Goal: Communication & Community: Connect with others

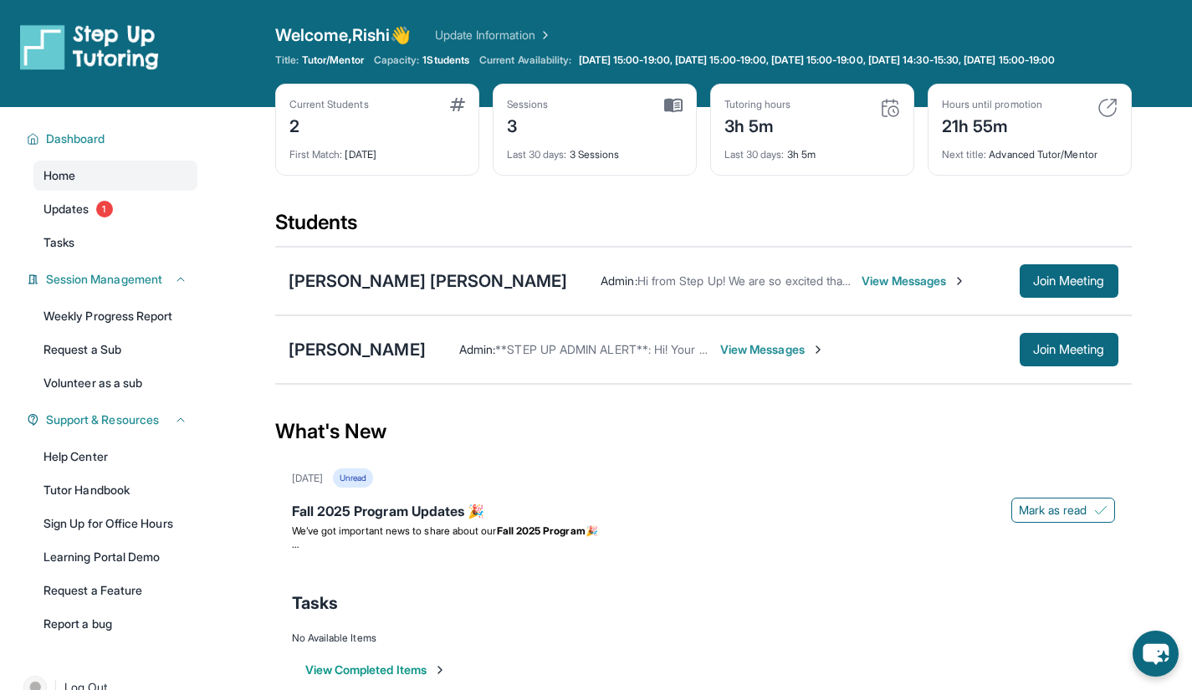
click at [748, 356] on span "View Messages" at bounding box center [772, 349] width 105 height 17
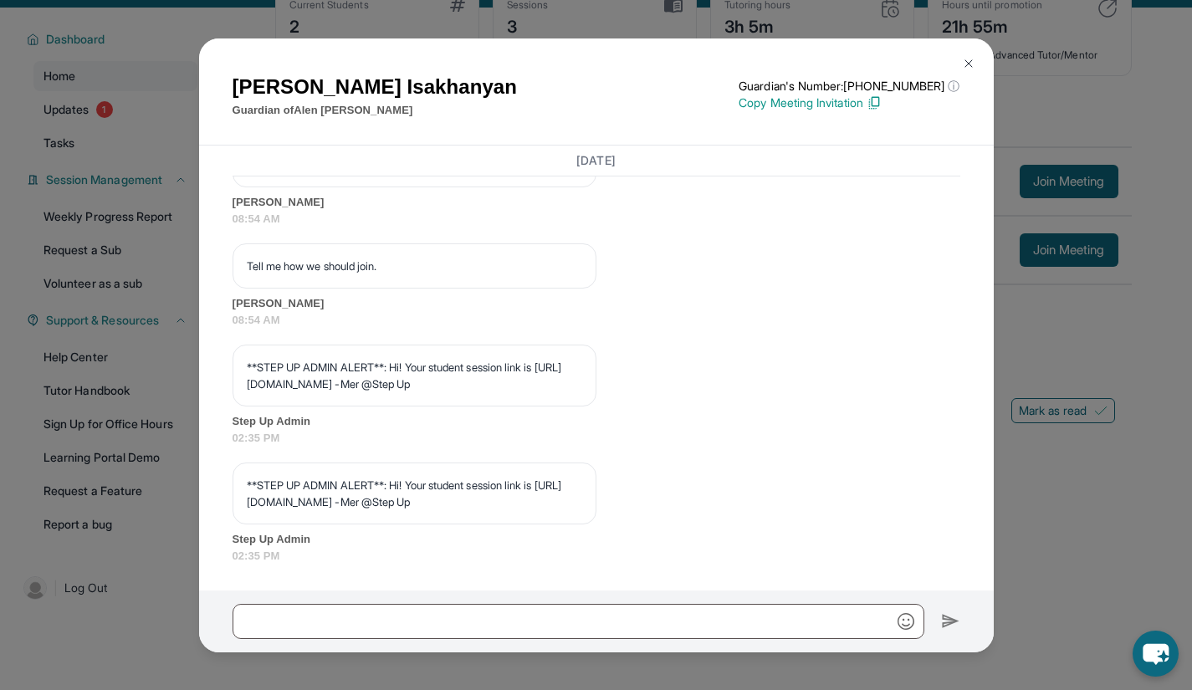
scroll to position [2882, 0]
click at [969, 65] on img at bounding box center [968, 63] width 13 height 13
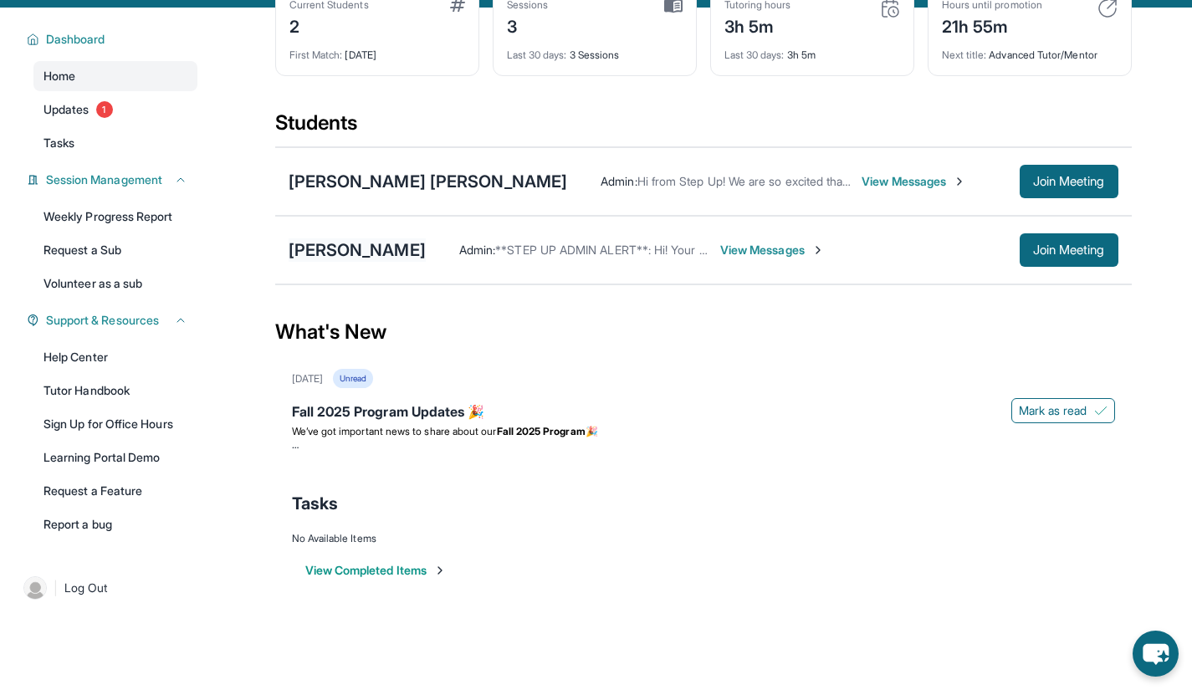
click at [395, 262] on div "[PERSON_NAME]" at bounding box center [357, 249] width 137 height 23
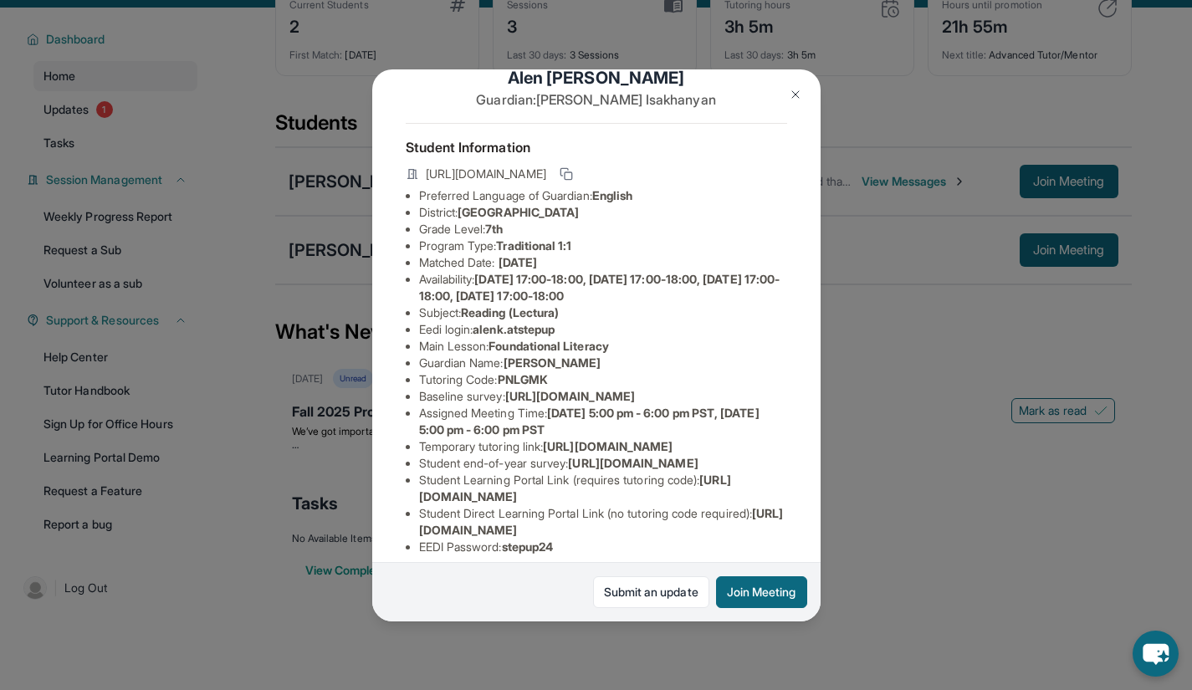
scroll to position [40, 0]
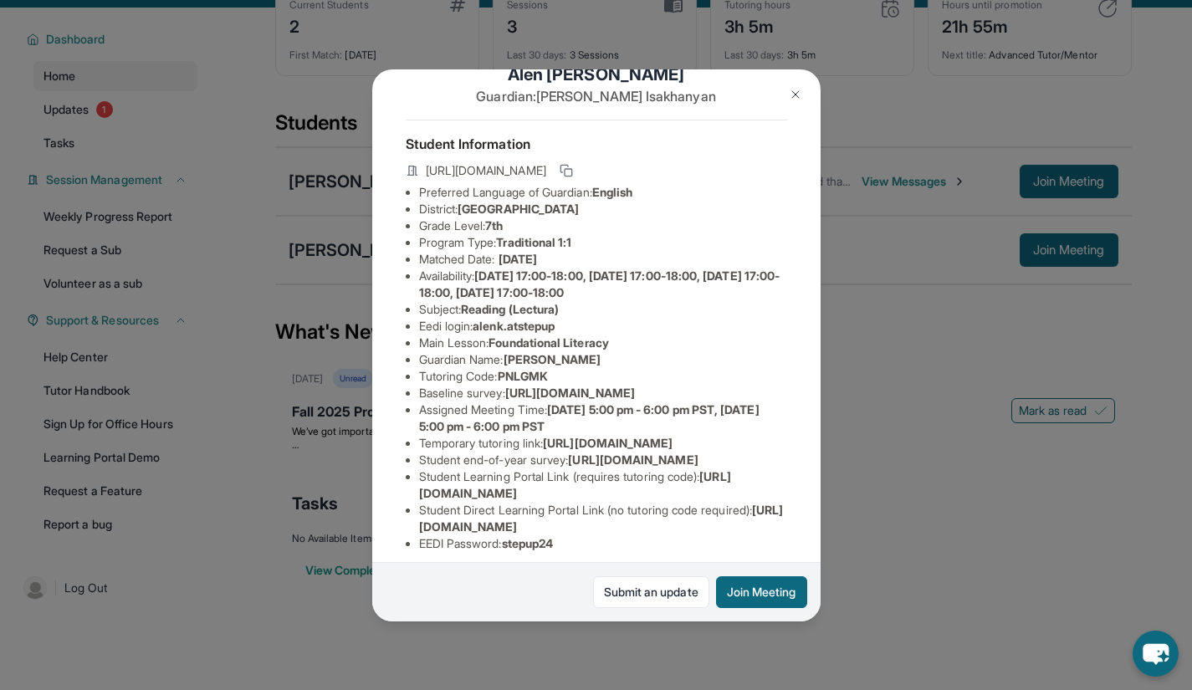
click at [791, 88] on img at bounding box center [795, 94] width 13 height 13
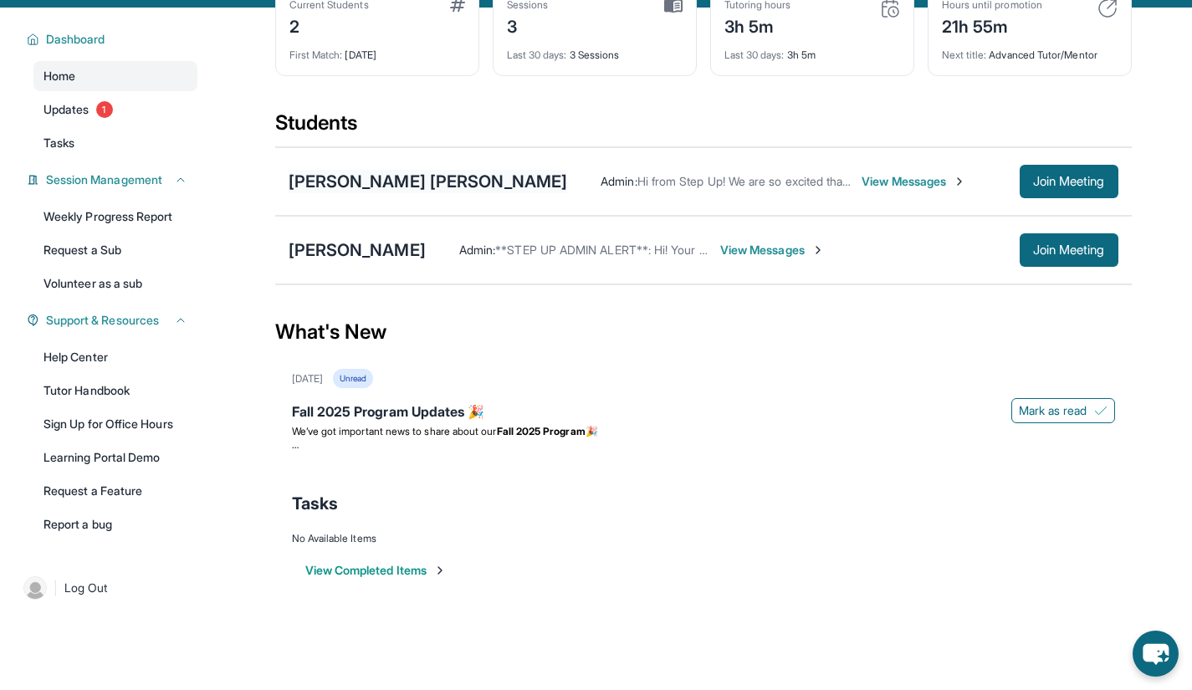
click at [417, 193] on div "[PERSON_NAME] [PERSON_NAME]" at bounding box center [428, 181] width 279 height 23
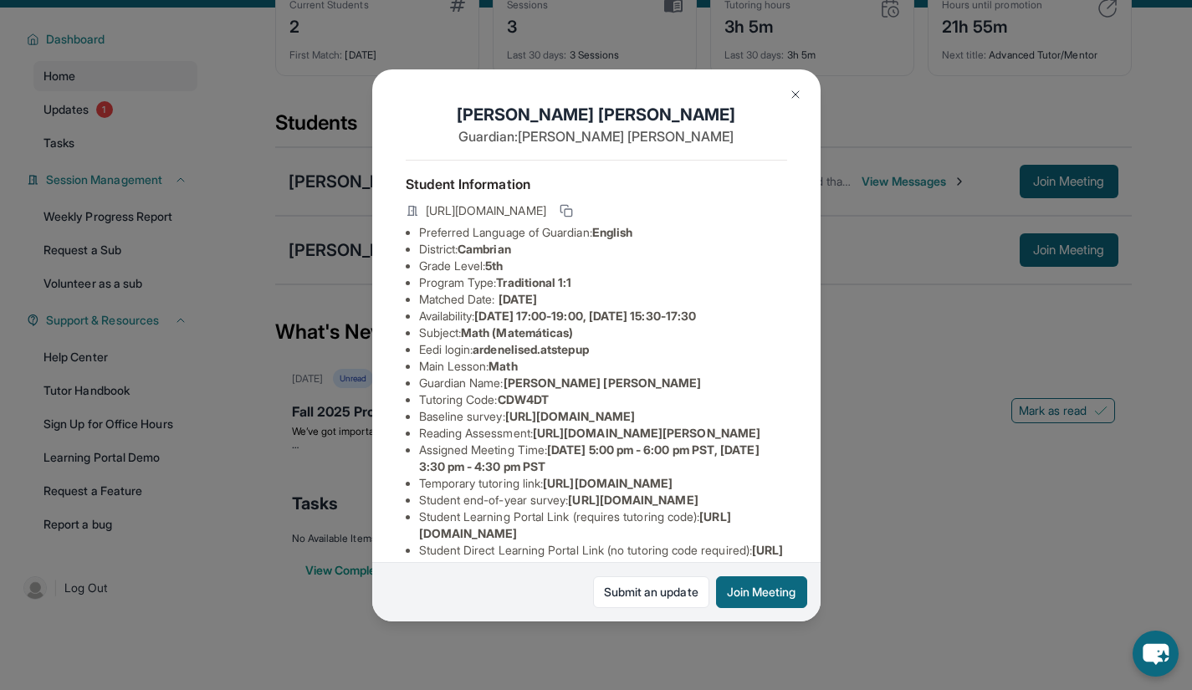
click at [791, 92] on img at bounding box center [795, 94] width 13 height 13
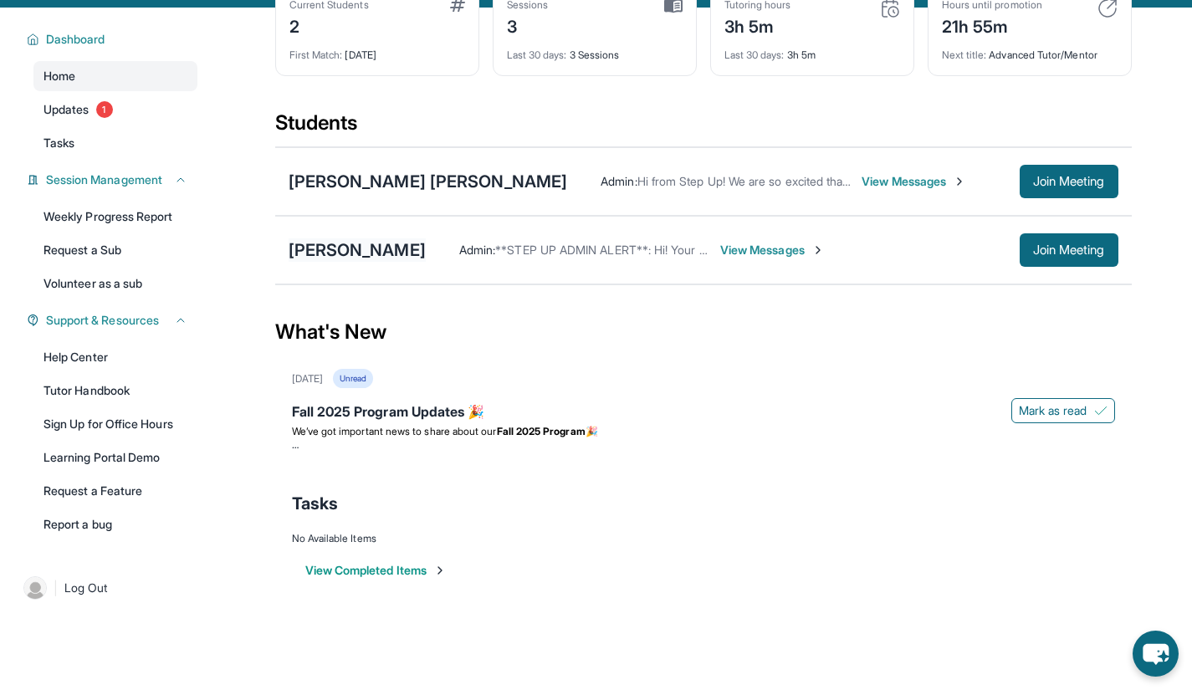
click at [408, 257] on div "[PERSON_NAME]" at bounding box center [357, 249] width 137 height 23
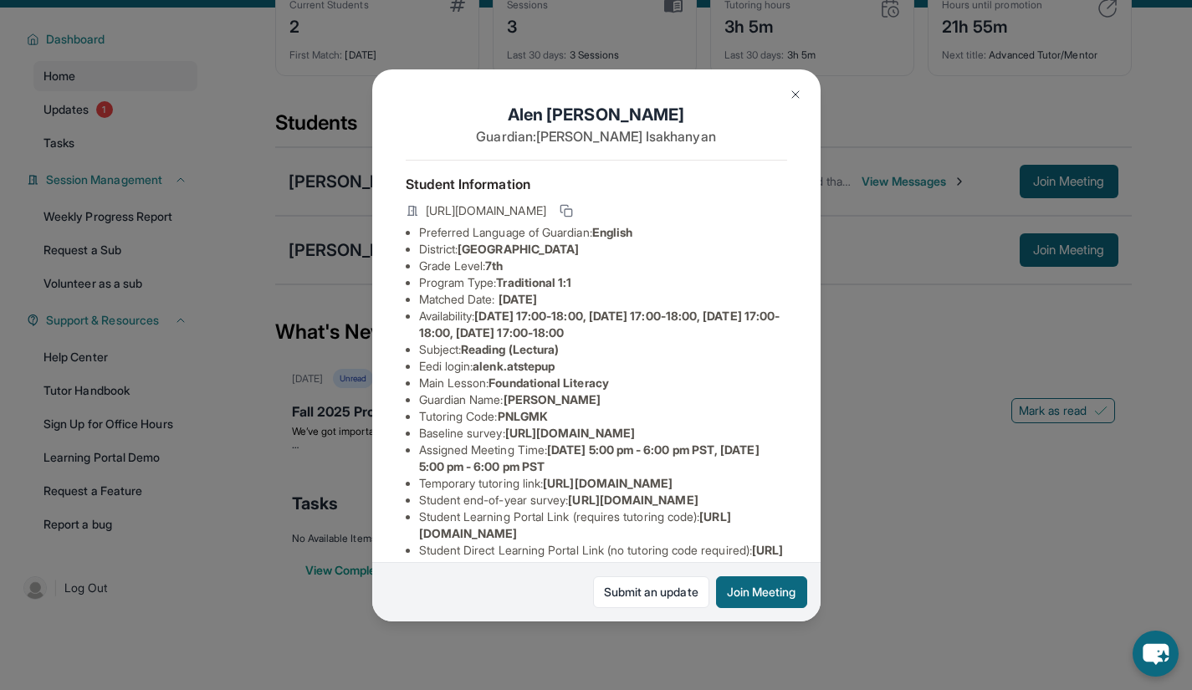
click at [793, 95] on img at bounding box center [795, 94] width 13 height 13
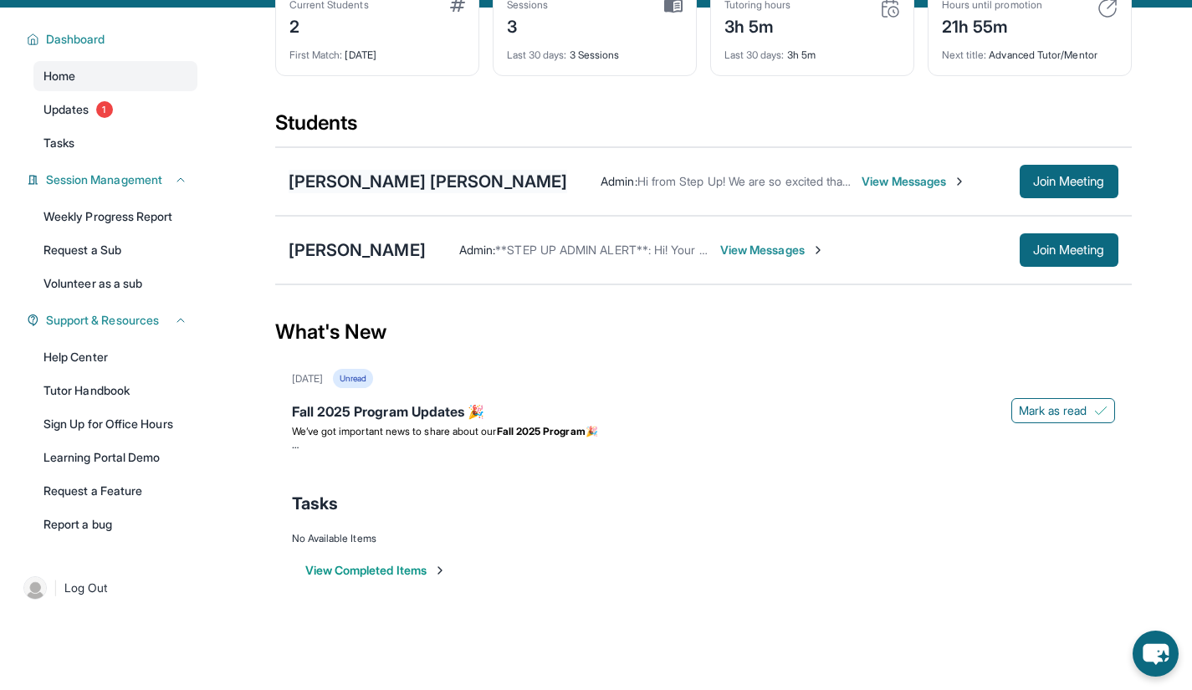
click at [404, 193] on div "[PERSON_NAME] [PERSON_NAME]" at bounding box center [428, 181] width 279 height 23
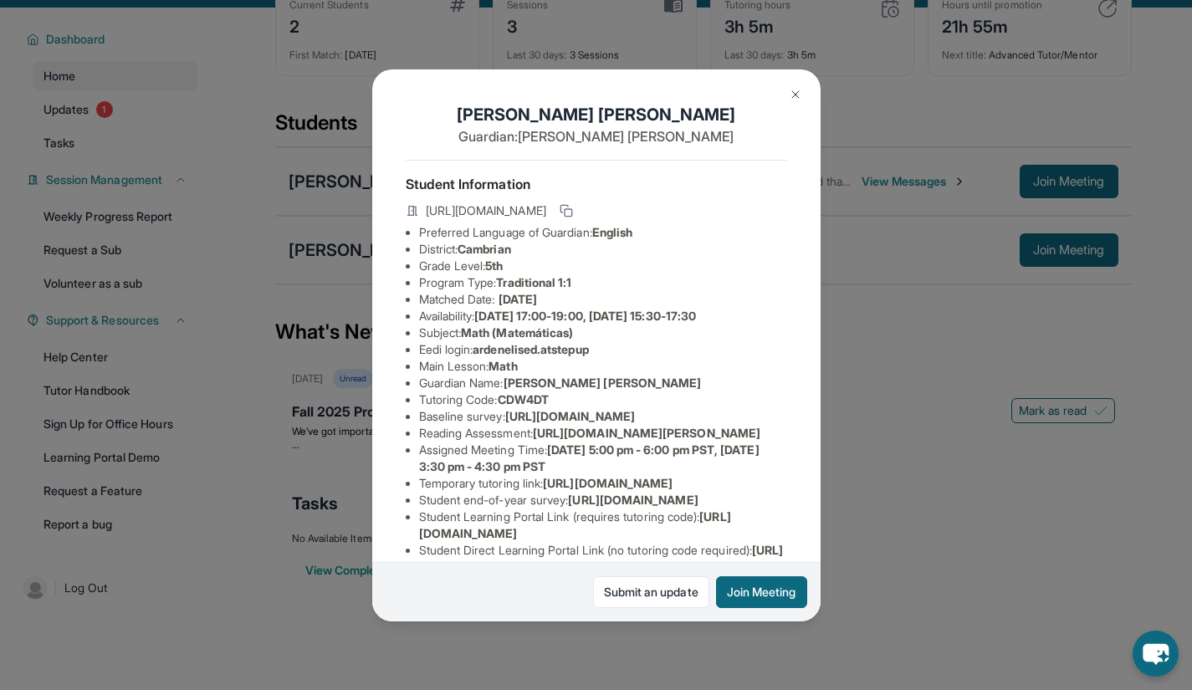
click at [796, 95] on img at bounding box center [795, 94] width 13 height 13
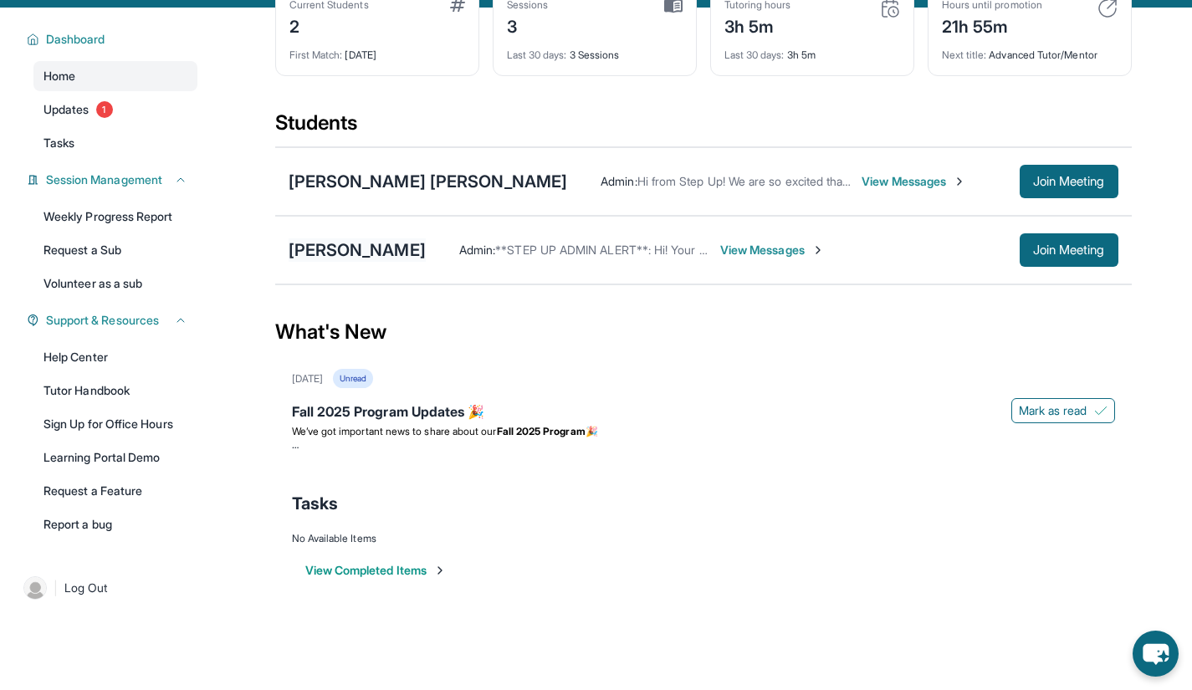
click at [397, 260] on div "[PERSON_NAME]" at bounding box center [357, 249] width 137 height 23
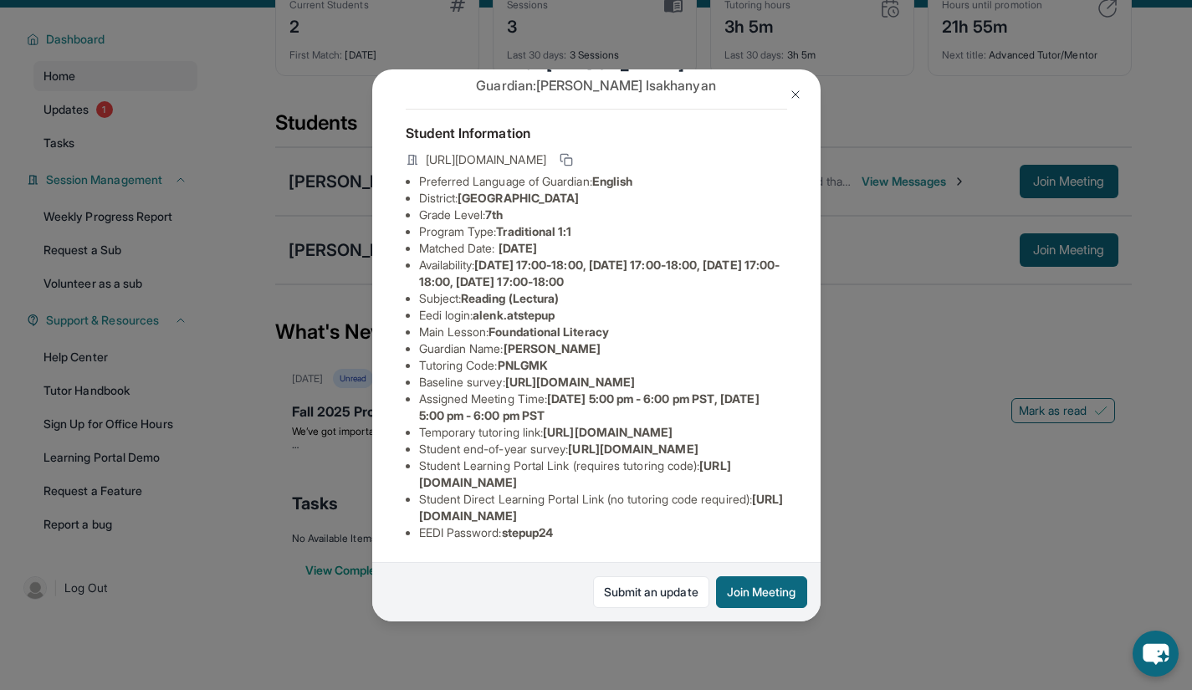
scroll to position [220, 0]
click at [568, 442] on span "[URL][DOMAIN_NAME]" at bounding box center [633, 449] width 130 height 14
click at [791, 92] on img at bounding box center [795, 94] width 13 height 13
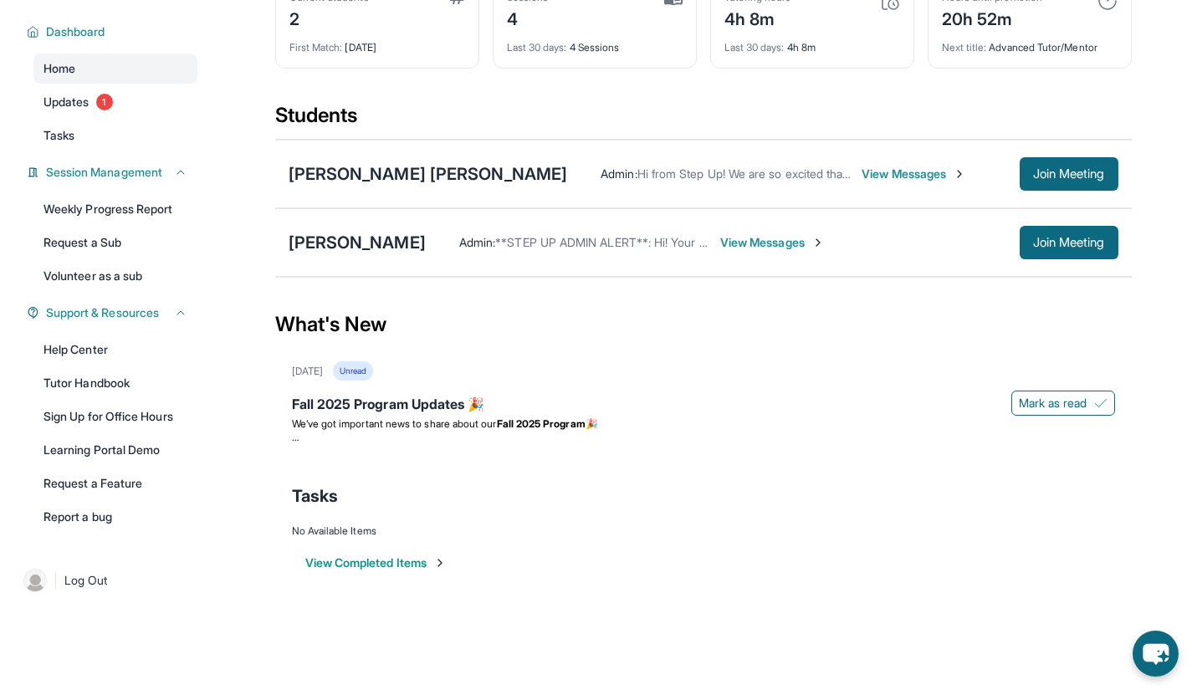
scroll to position [0, 0]
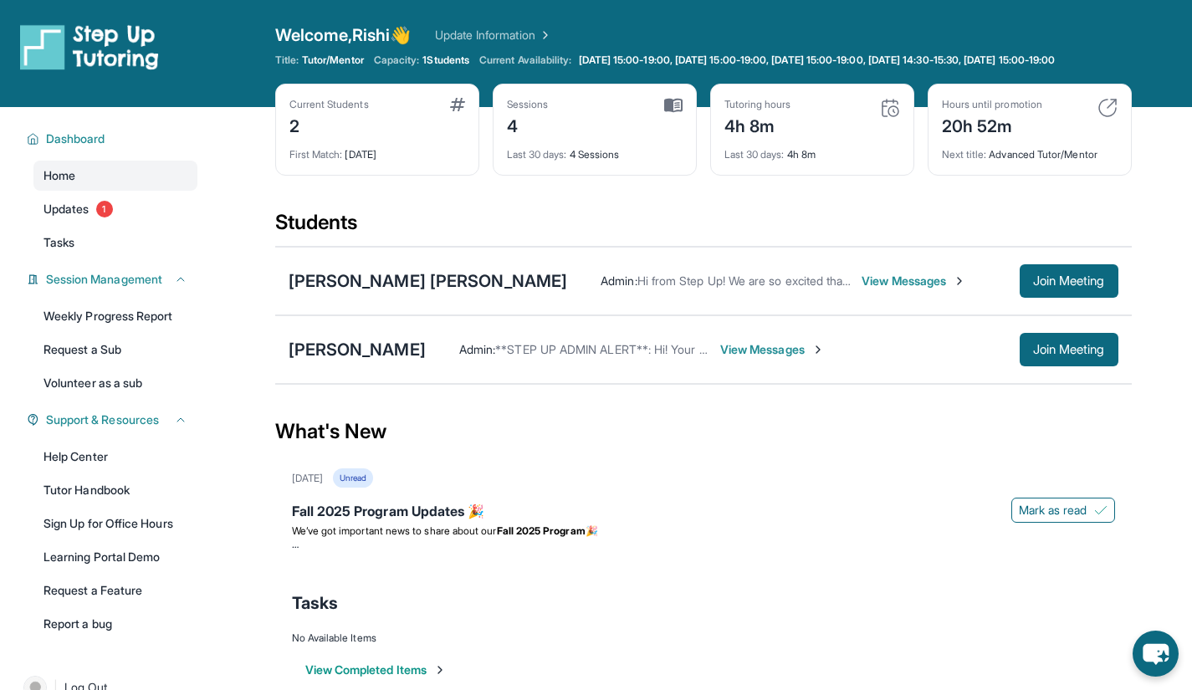
click at [461, 58] on span "1 Students" at bounding box center [445, 60] width 47 height 13
click at [431, 60] on span "1 Students" at bounding box center [445, 60] width 47 height 13
click at [433, 55] on span "1 Students" at bounding box center [445, 60] width 47 height 13
click at [128, 206] on div "Home Updates 1 Tasks" at bounding box center [115, 209] width 164 height 97
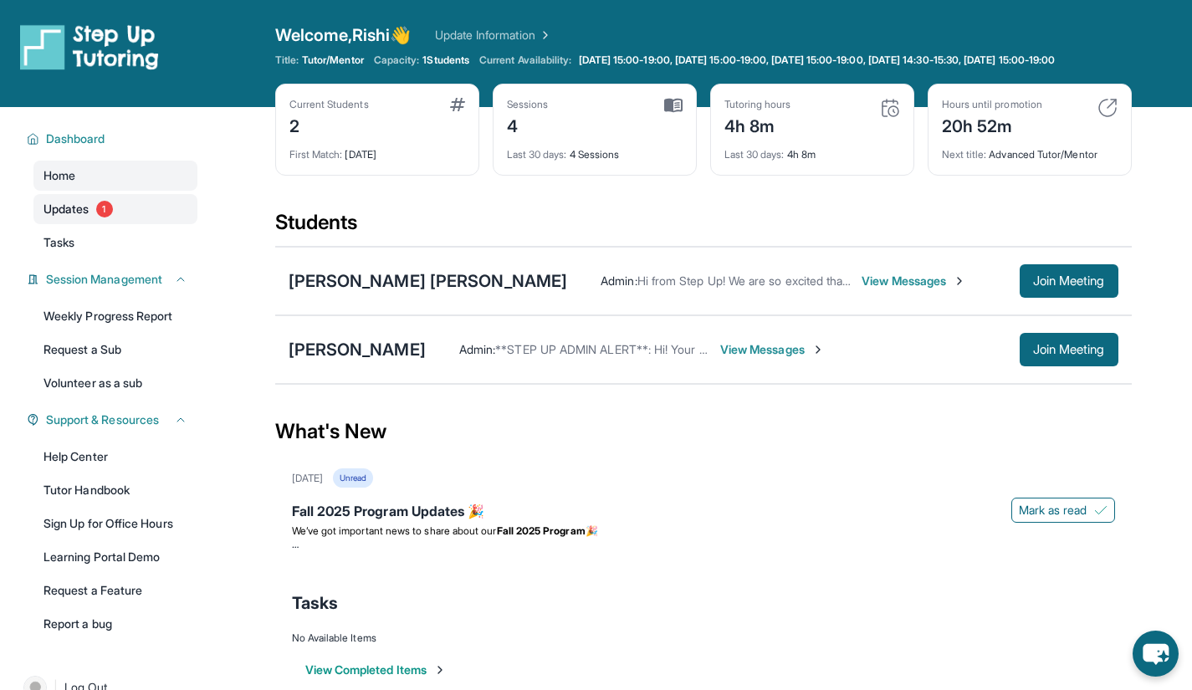
click at [128, 207] on link "Updates 1" at bounding box center [115, 209] width 164 height 30
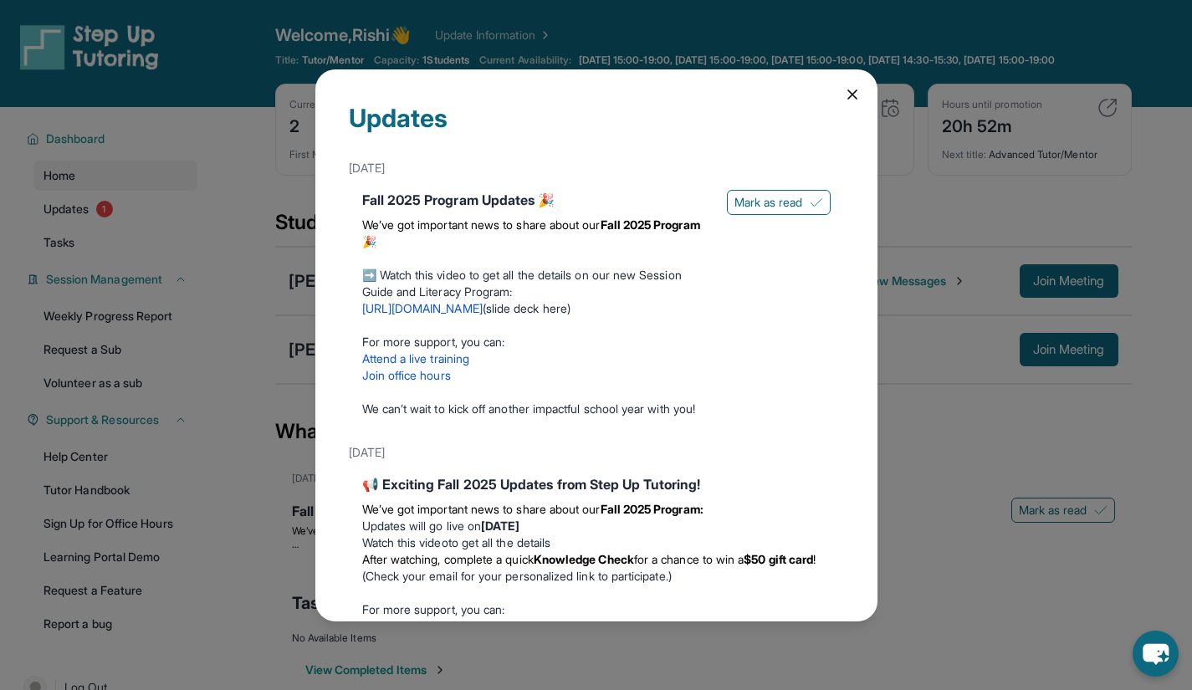
click at [139, 200] on div "Updates September 12th Fall 2025 Program Updates 🎉 We’ve got important news to …" at bounding box center [596, 345] width 1192 height 690
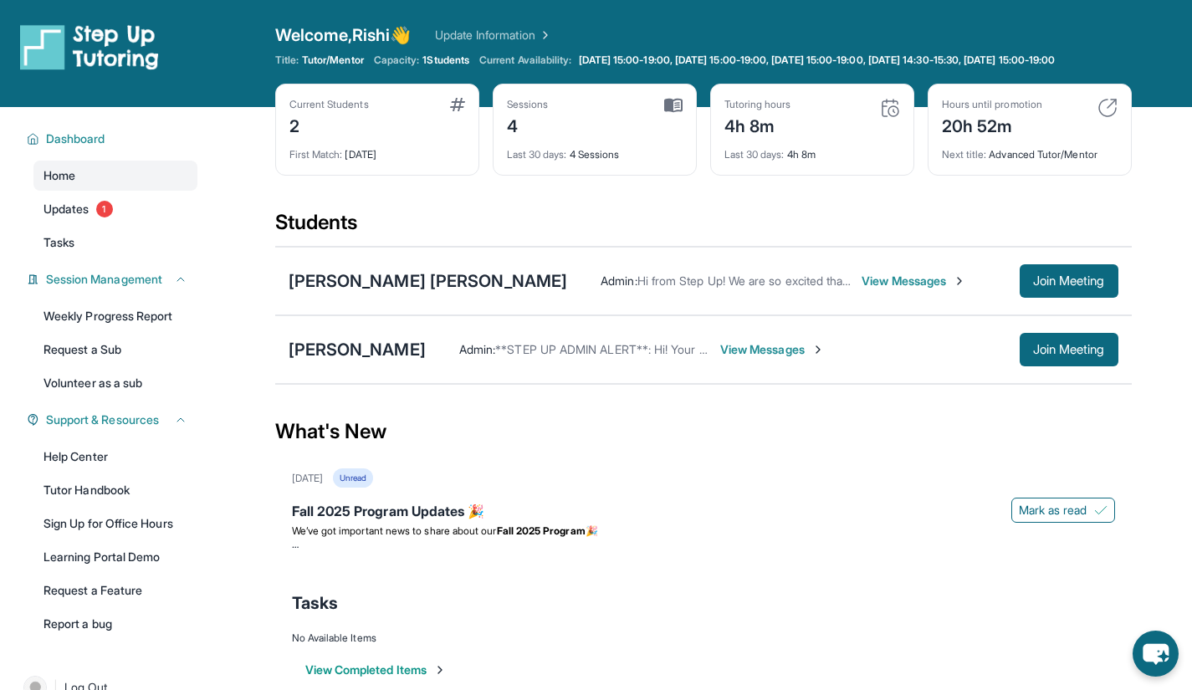
click at [139, 191] on link "Home" at bounding box center [115, 176] width 164 height 30
click at [491, 31] on link "Update Information" at bounding box center [493, 35] width 117 height 17
click at [682, 262] on div "[PERSON_NAME] [PERSON_NAME] Admin : Hi from Step Up! We are so excited that you…" at bounding box center [703, 281] width 857 height 69
click at [1012, 358] on div "Admin : **STEP UP ADMIN ALERT**: Hi! Your student session link is [URL][DOMAIN_…" at bounding box center [723, 349] width 594 height 17
click at [1026, 358] on button "Join Meeting" at bounding box center [1069, 349] width 99 height 33
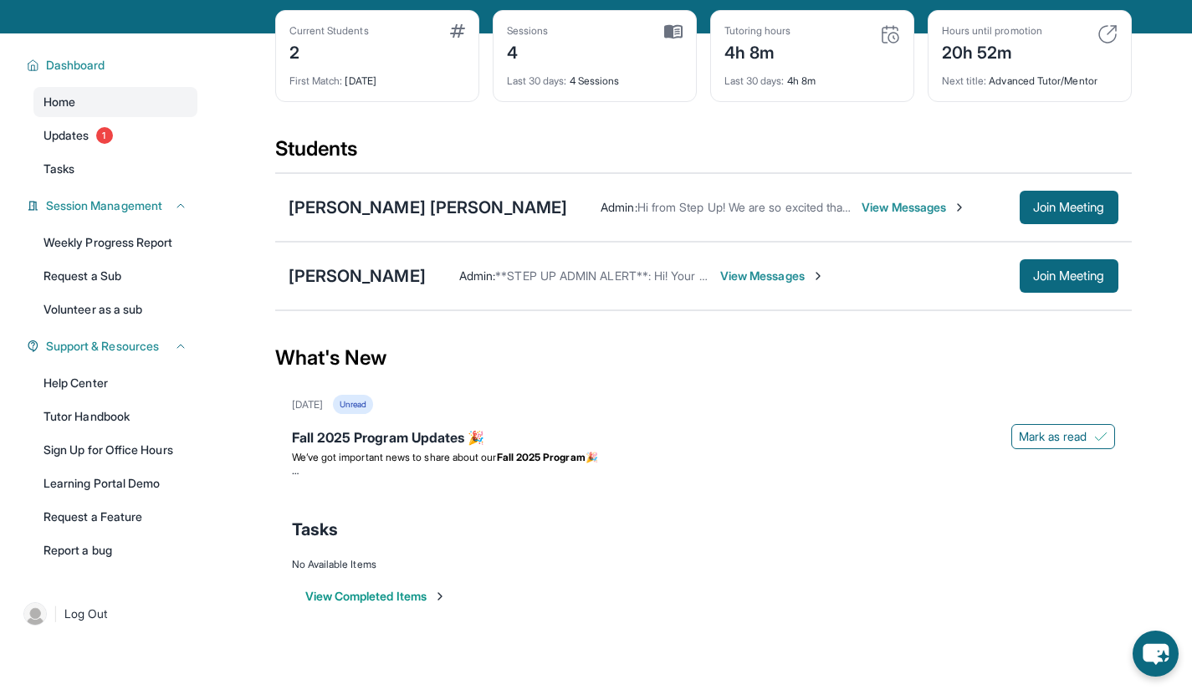
scroll to position [72, 0]
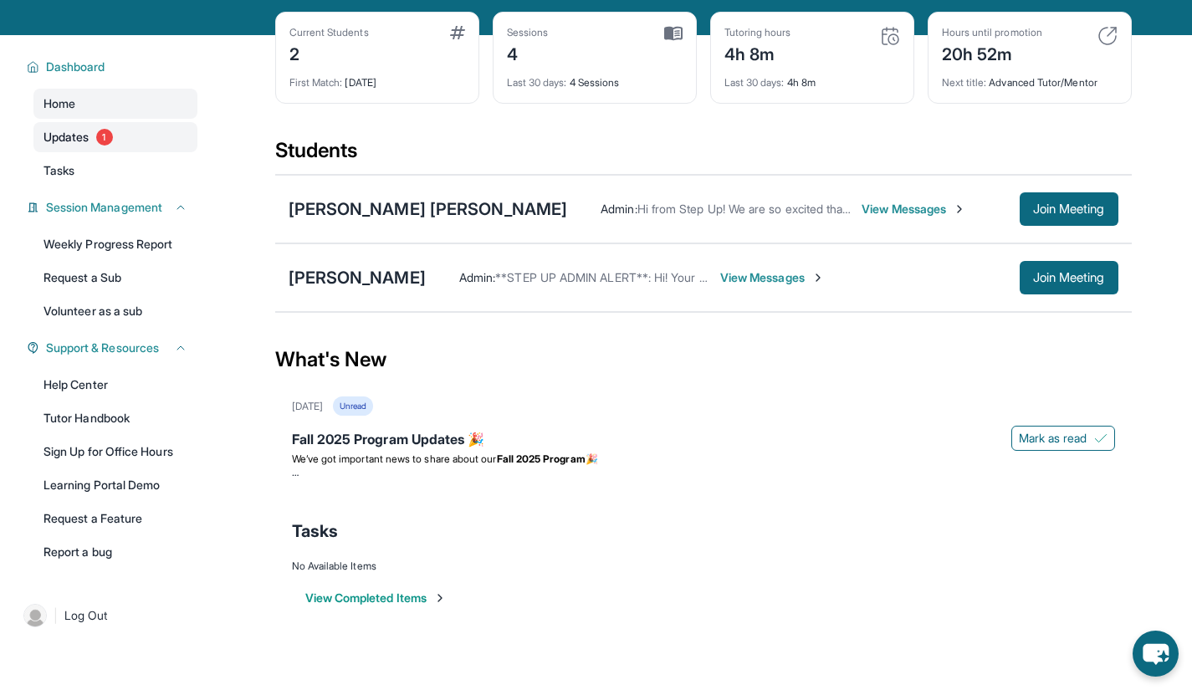
click at [137, 152] on link "Updates 1" at bounding box center [115, 137] width 164 height 30
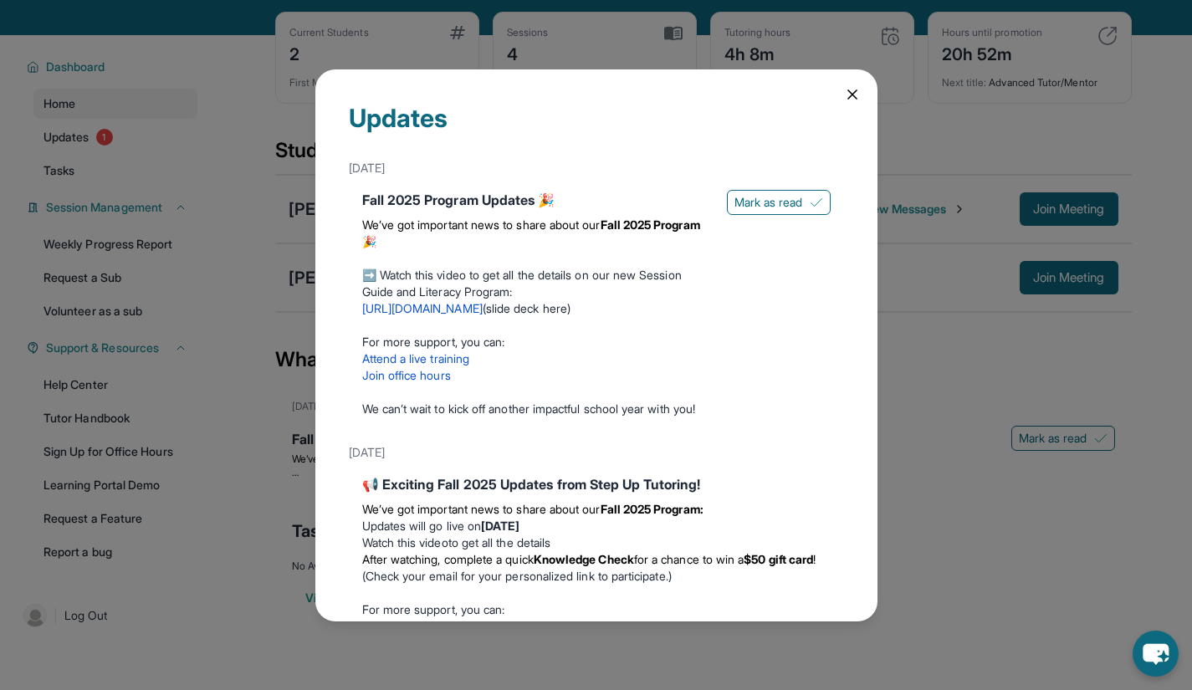
click at [844, 99] on icon at bounding box center [852, 94] width 17 height 17
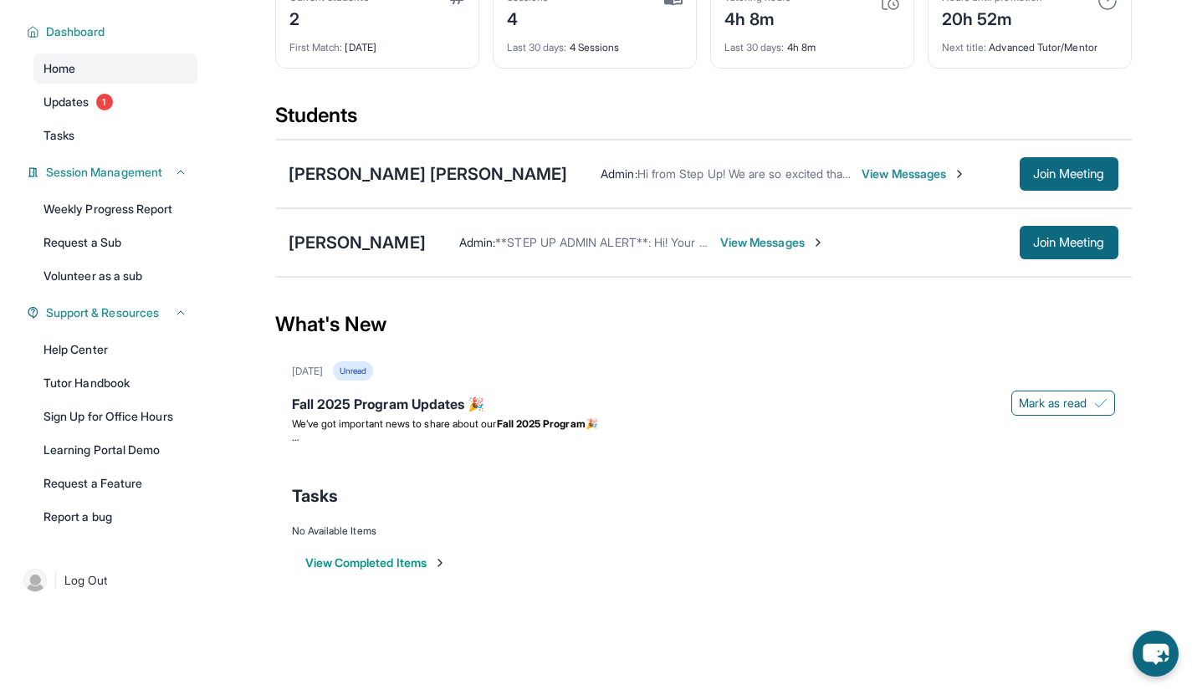
scroll to position [0, 0]
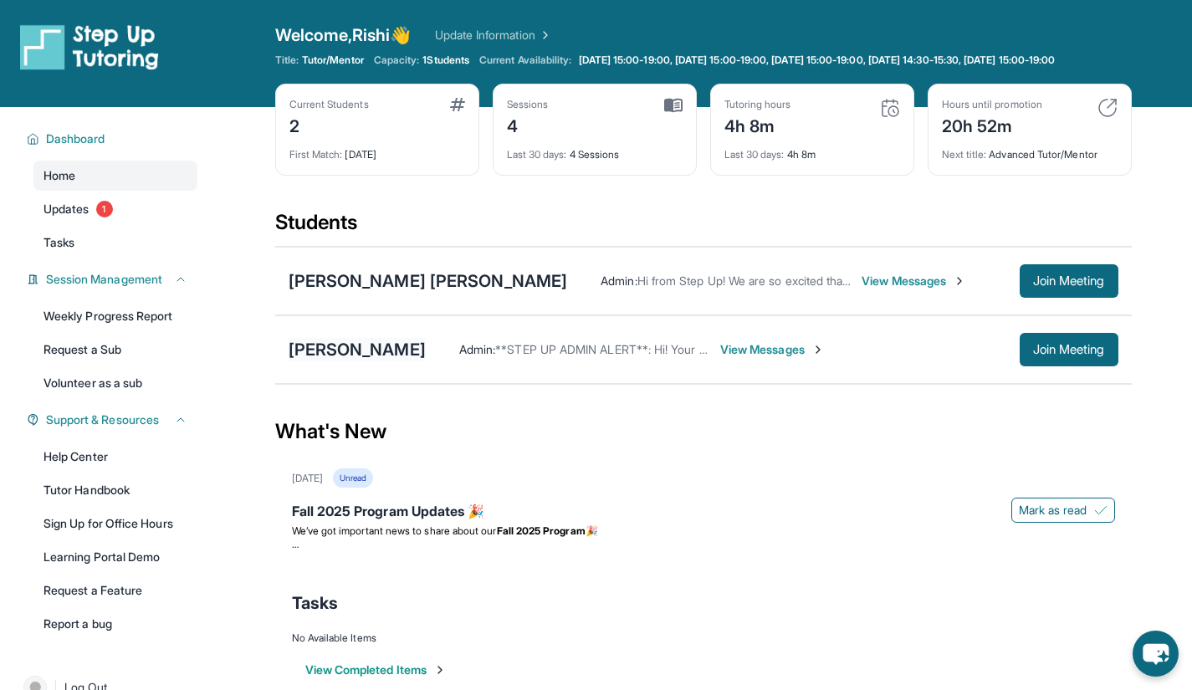
click at [375, 361] on div "[PERSON_NAME]" at bounding box center [357, 349] width 137 height 23
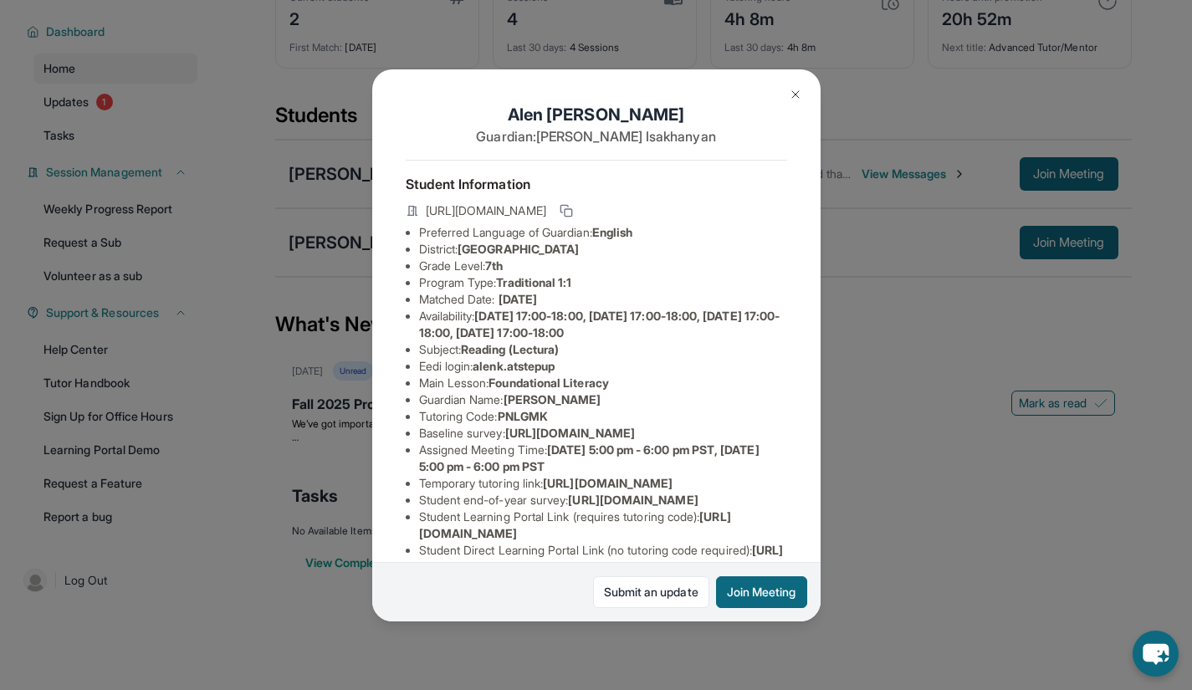
click at [800, 92] on img at bounding box center [795, 94] width 13 height 13
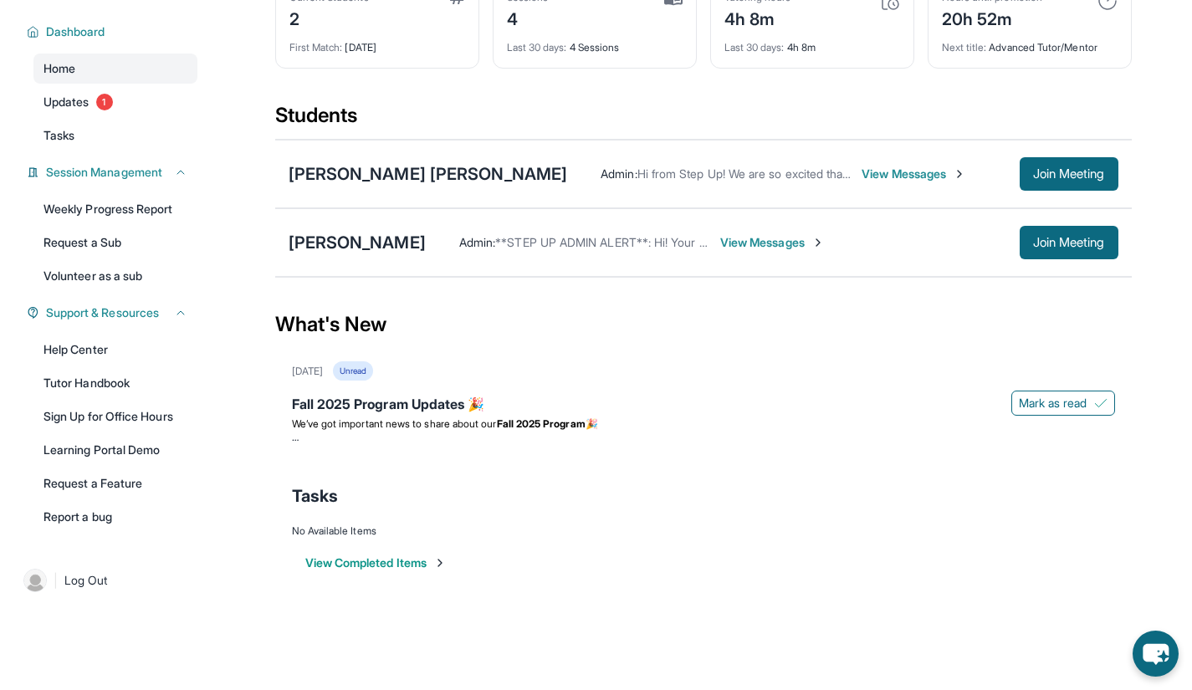
click at [741, 242] on span "View Messages" at bounding box center [772, 242] width 105 height 17
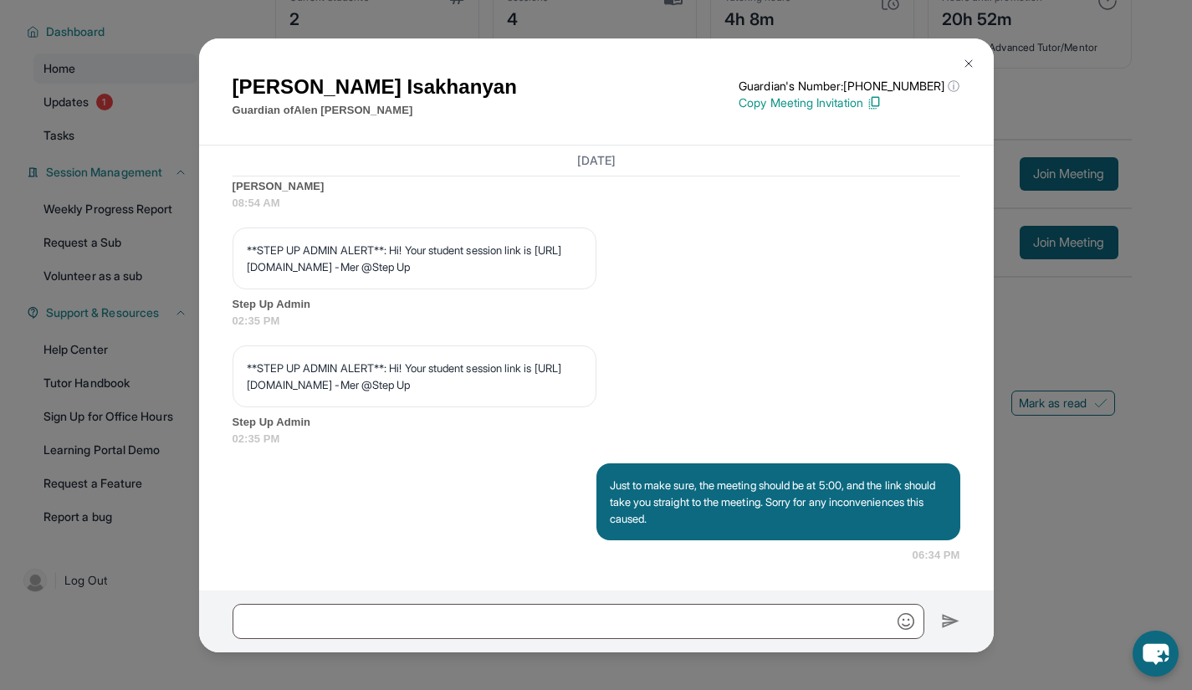
scroll to position [2999, 0]
click at [968, 64] on img at bounding box center [968, 63] width 13 height 13
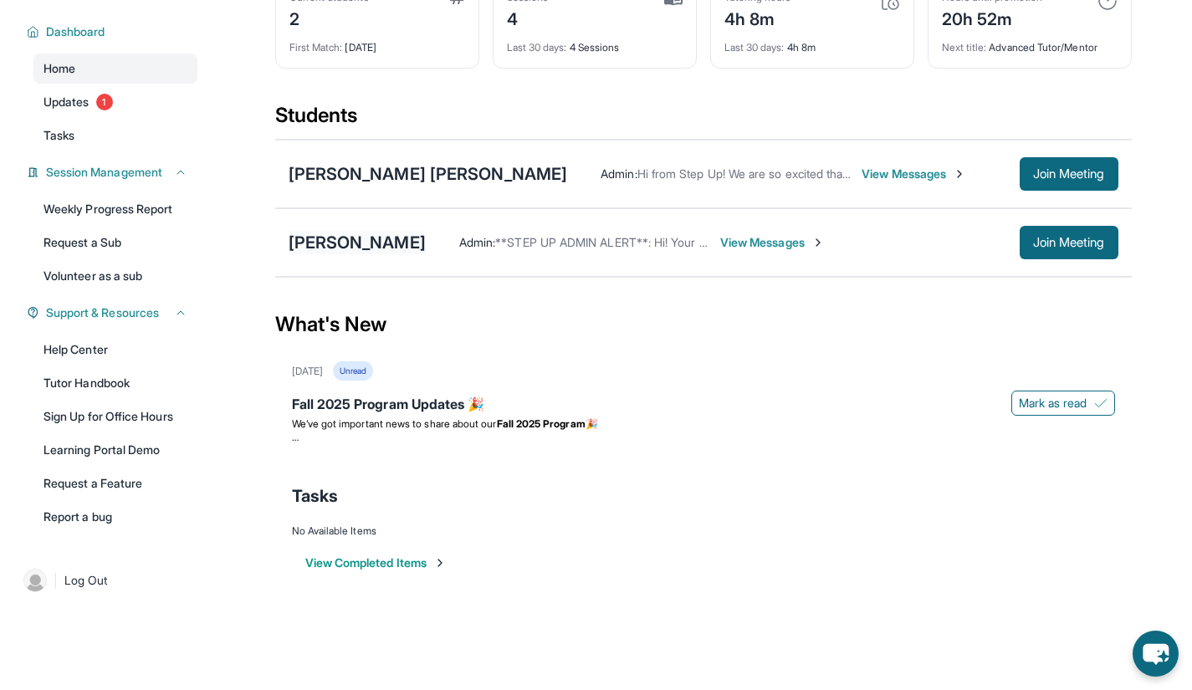
click at [351, 244] on div "[PERSON_NAME]" at bounding box center [357, 242] width 137 height 23
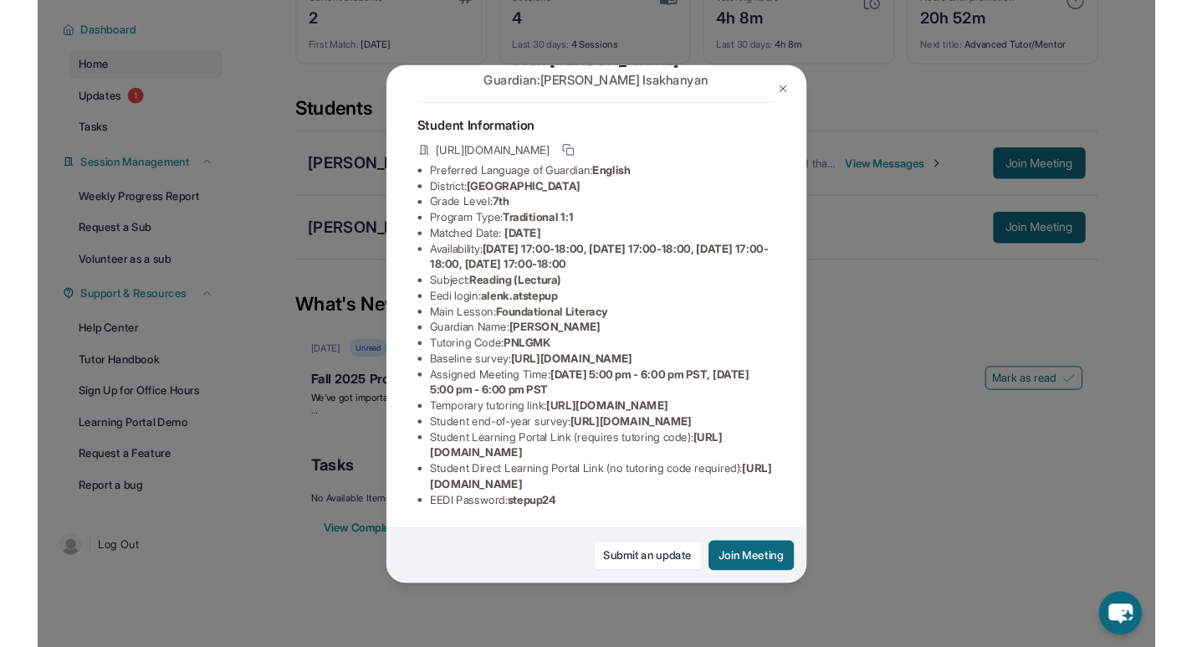
scroll to position [228, 0]
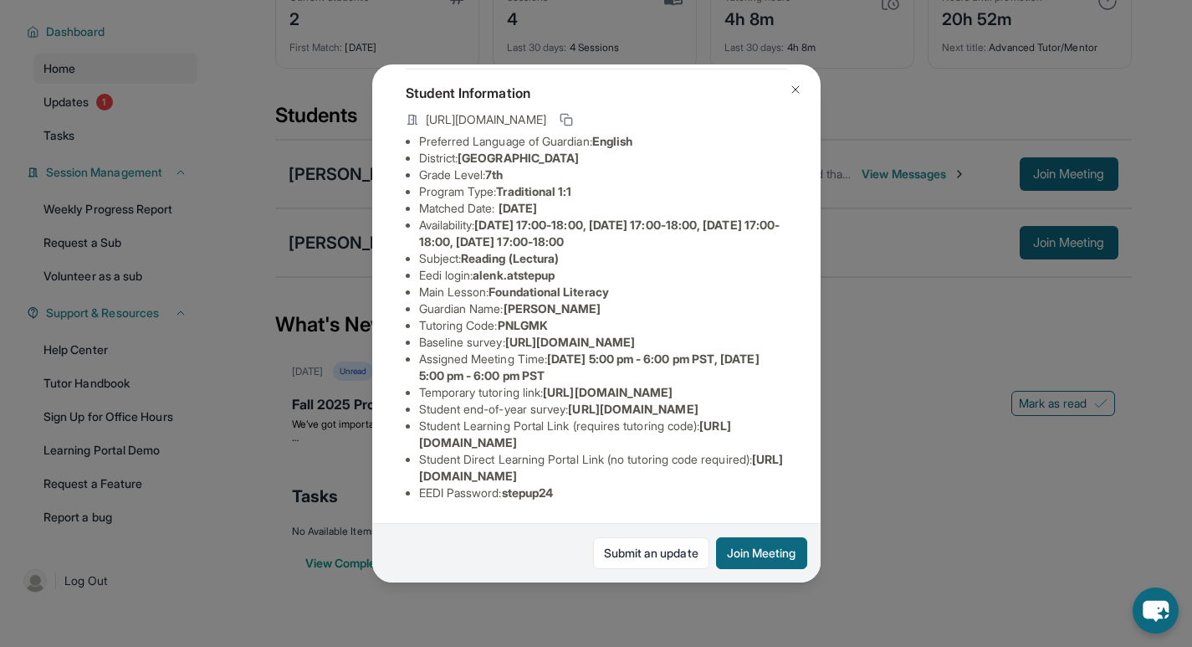
click at [797, 88] on img at bounding box center [795, 89] width 13 height 13
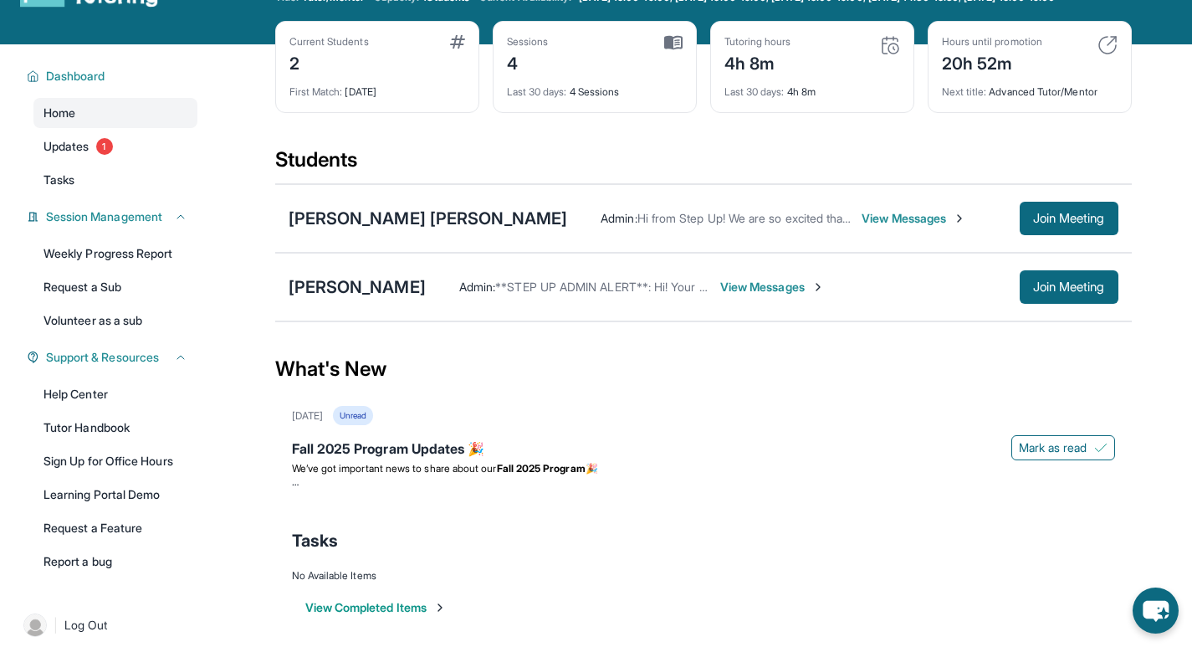
scroll to position [64, 0]
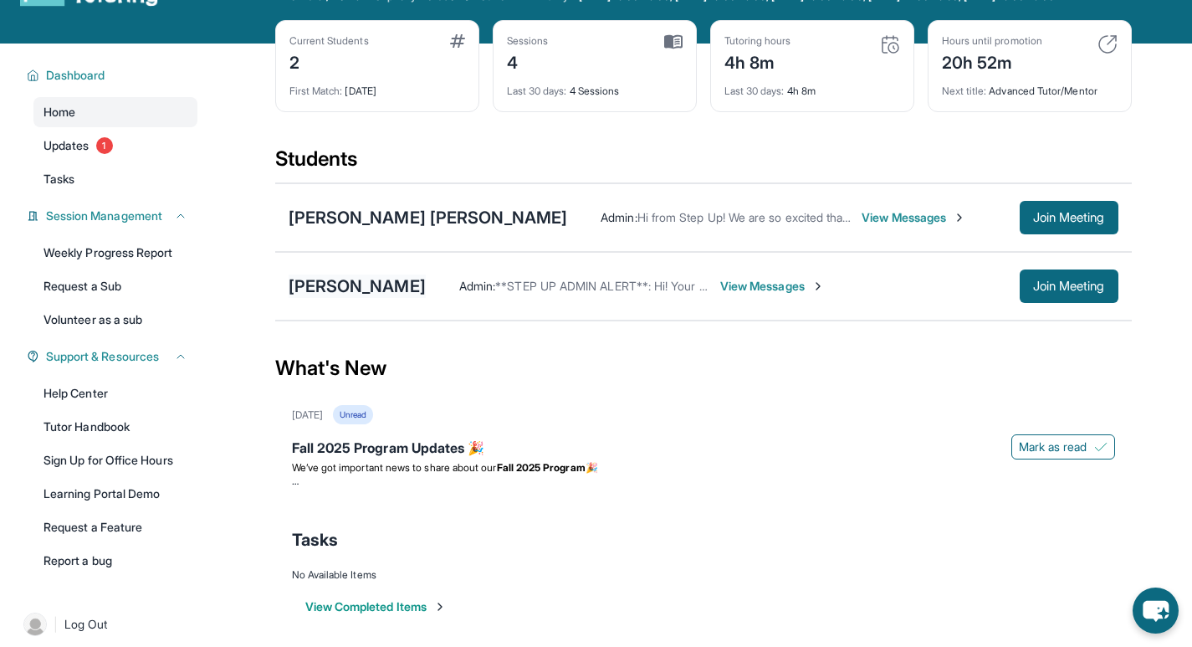
click at [393, 294] on div "[PERSON_NAME]" at bounding box center [357, 285] width 137 height 23
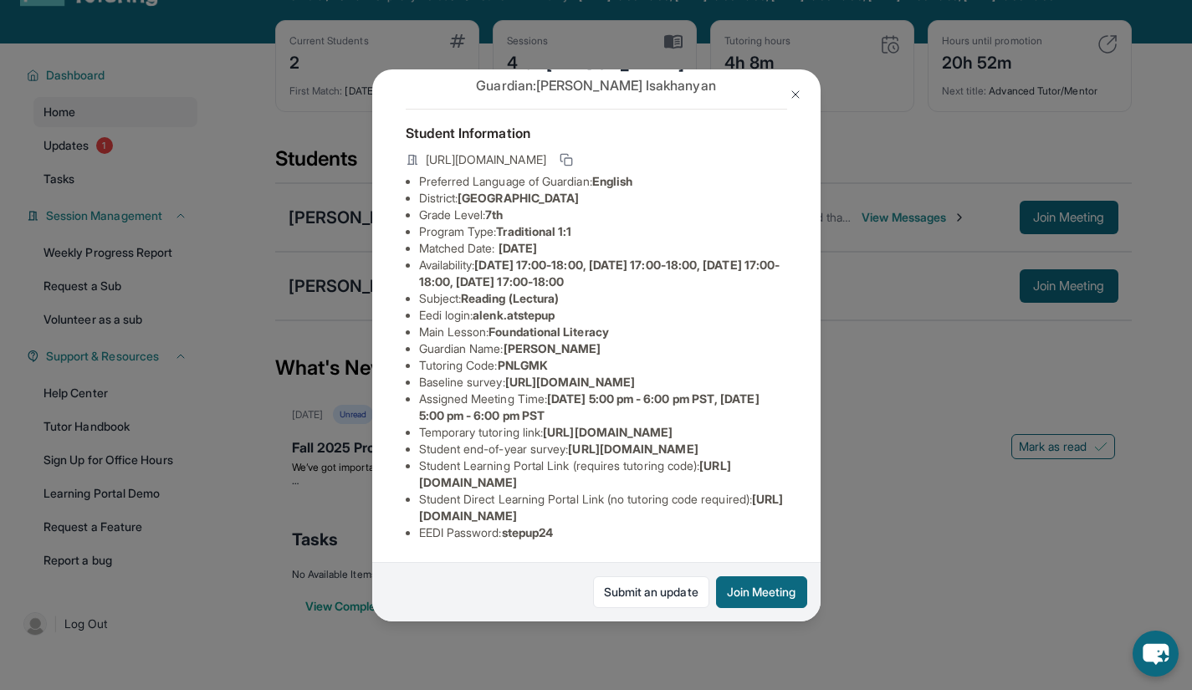
scroll to position [0, 0]
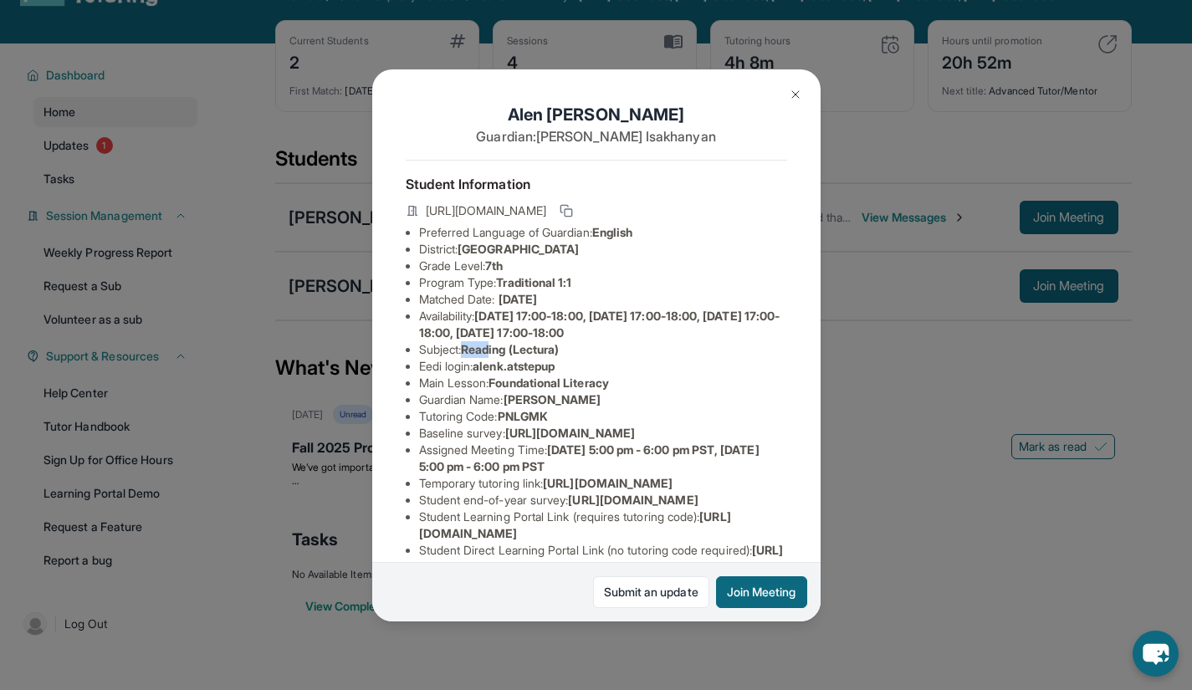
click at [797, 95] on img at bounding box center [795, 94] width 13 height 13
